Goal: Entertainment & Leisure: Consume media (video, audio)

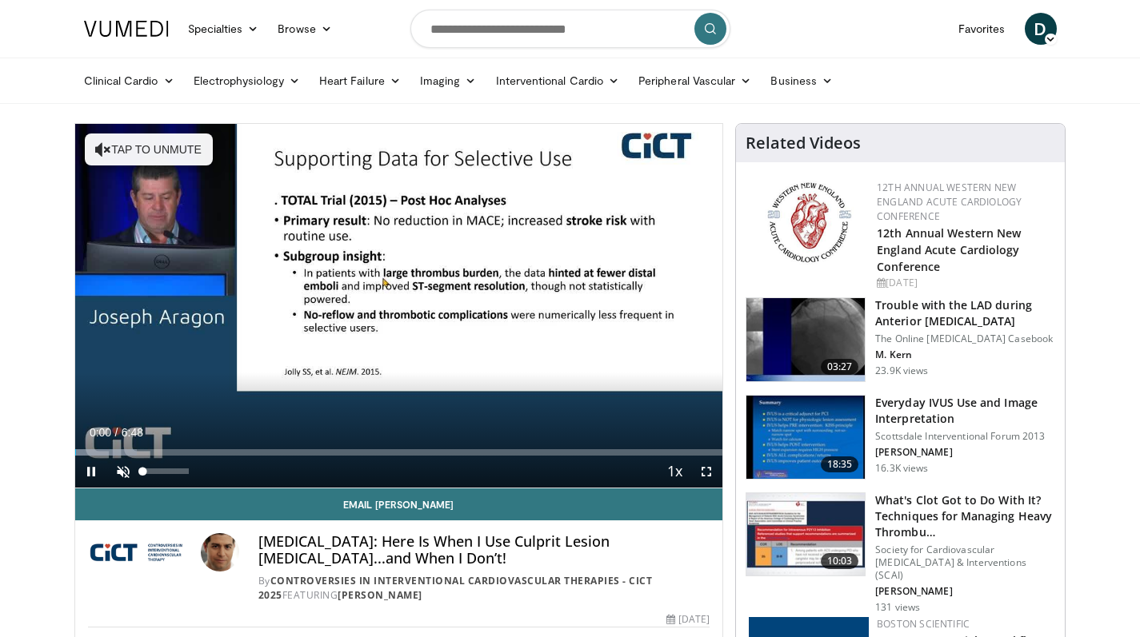
click at [129, 465] on span "Video Player" at bounding box center [123, 472] width 32 height 32
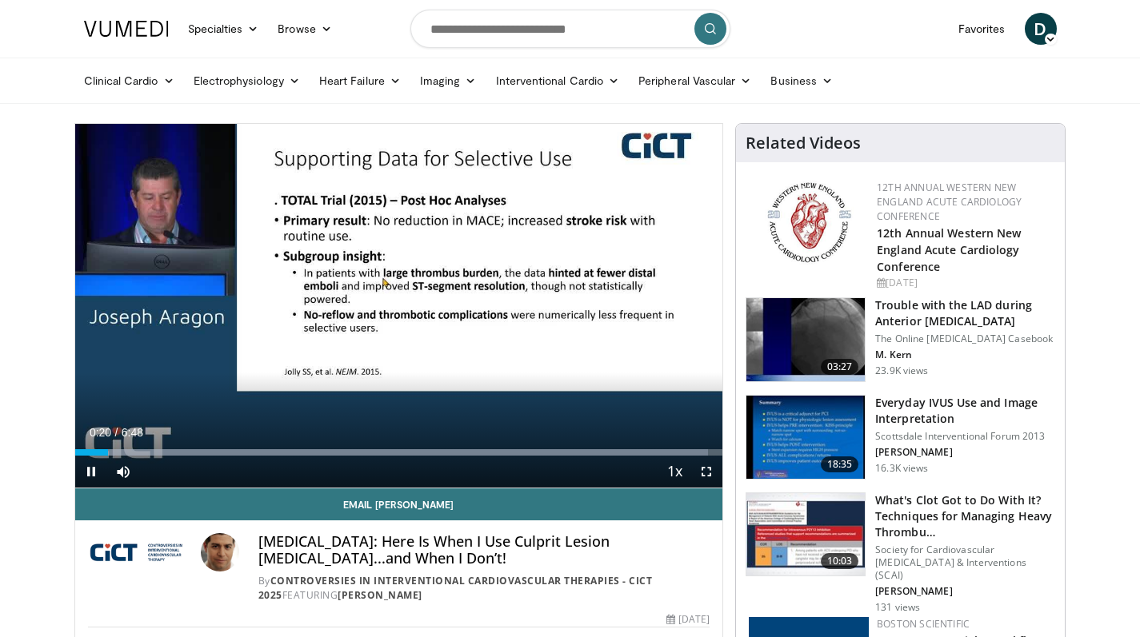
click at [703, 469] on span "Video Player" at bounding box center [706, 472] width 32 height 32
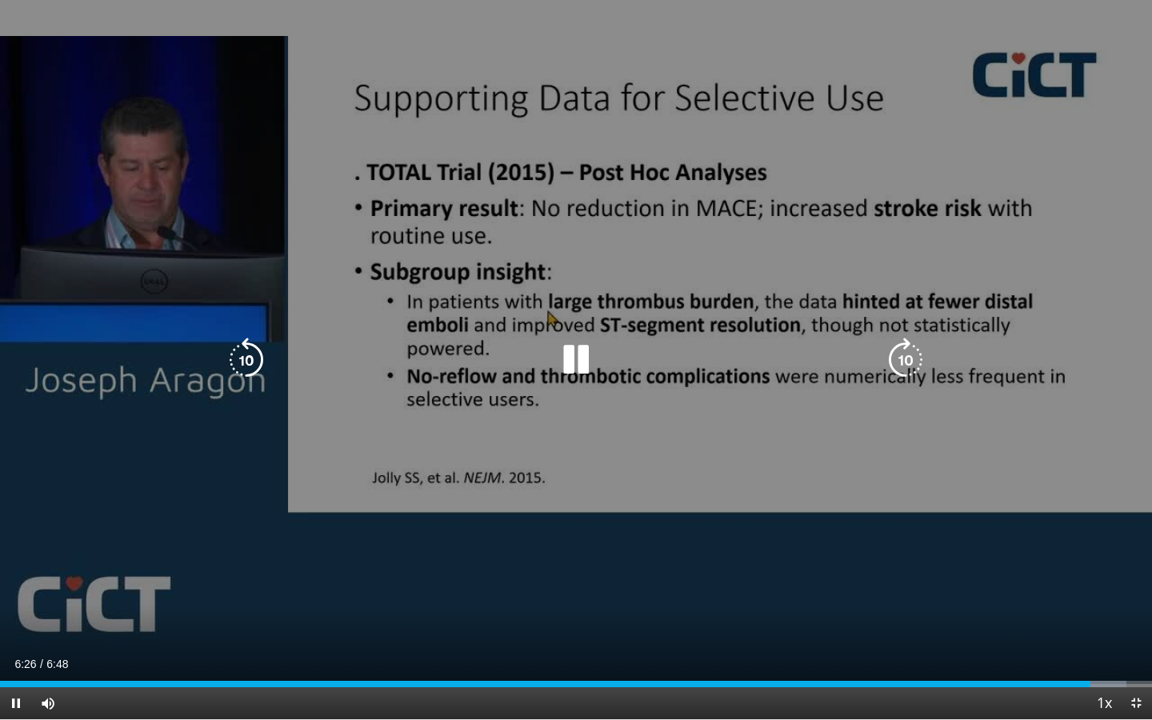
click at [250, 357] on icon "Video Player" at bounding box center [246, 359] width 45 height 45
click at [252, 359] on icon "Video Player" at bounding box center [246, 359] width 45 height 45
click at [254, 360] on icon "Video Player" at bounding box center [246, 359] width 45 height 45
click at [255, 360] on icon "Video Player" at bounding box center [246, 359] width 45 height 45
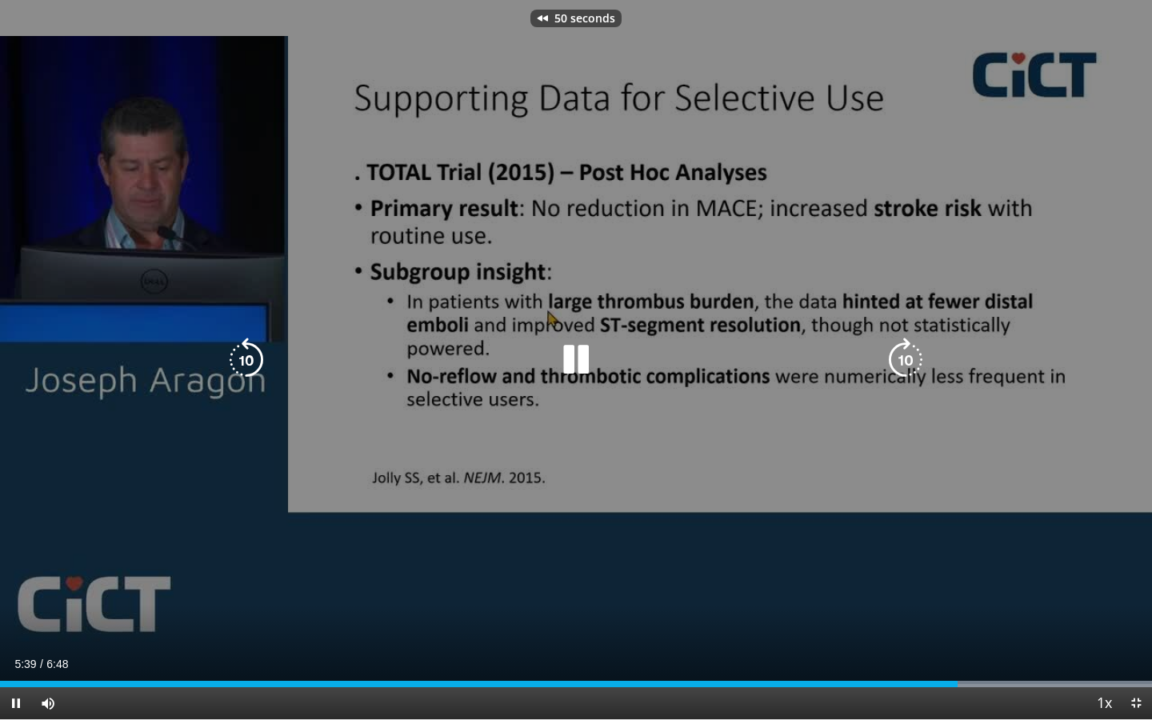
click at [257, 361] on icon "Video Player" at bounding box center [246, 359] width 45 height 45
click at [907, 360] on icon "Video Player" at bounding box center [905, 359] width 45 height 45
click at [908, 360] on icon "Video Player" at bounding box center [905, 359] width 45 height 45
drag, startPoint x: 1138, startPoint y: 702, endPoint x: 1144, endPoint y: 692, distance: 11.8
click at [1139, 637] on span "Video Player" at bounding box center [1136, 703] width 32 height 32
